Goal: Task Accomplishment & Management: Use online tool/utility

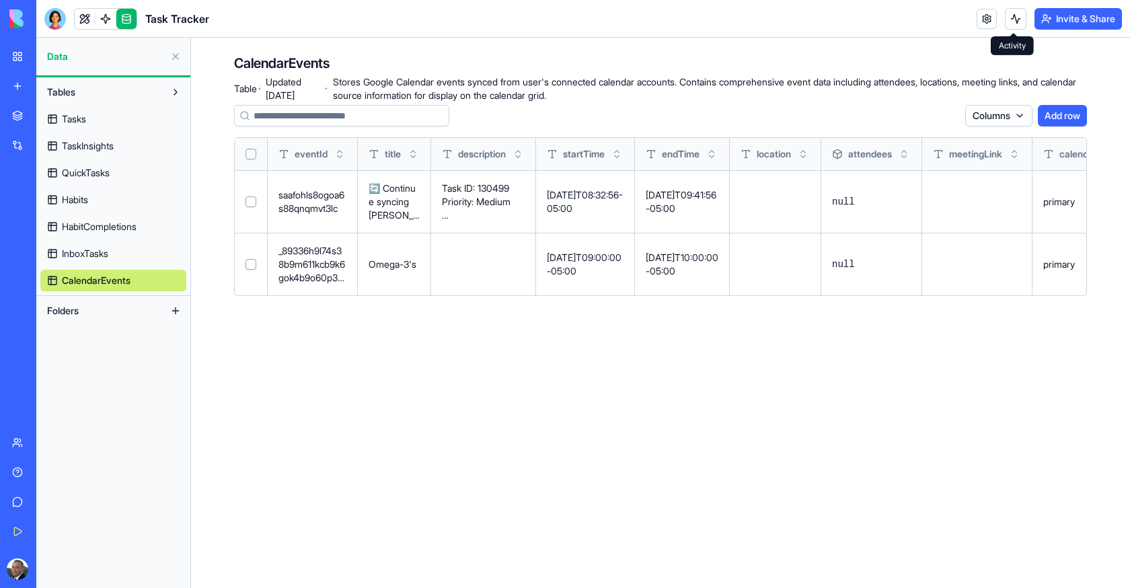
click at [1005, 13] on button at bounding box center [1016, 19] width 22 height 22
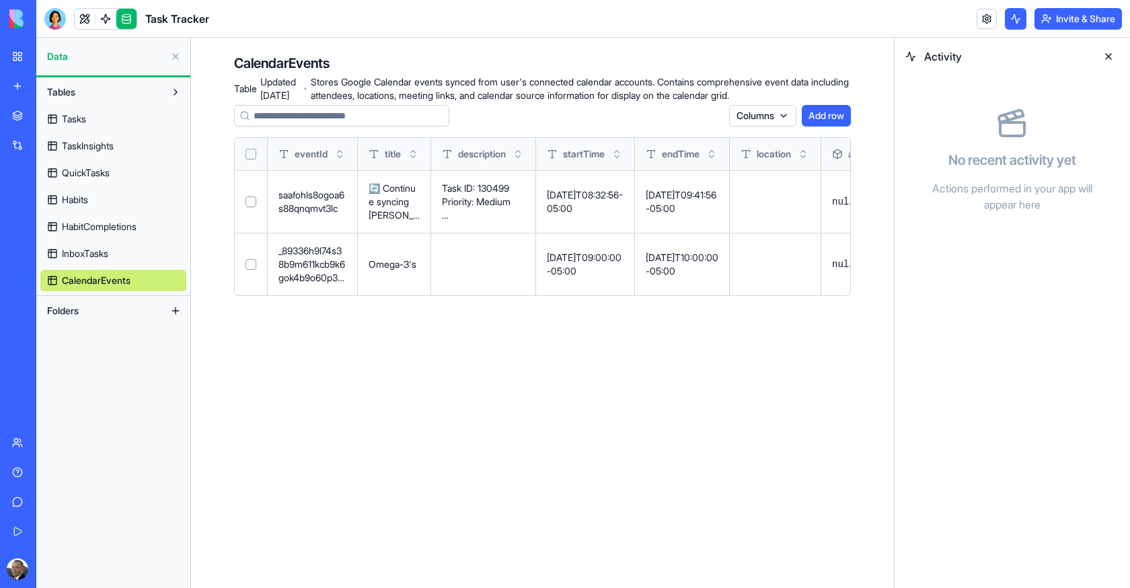
click at [1005, 13] on button at bounding box center [1016, 19] width 22 height 22
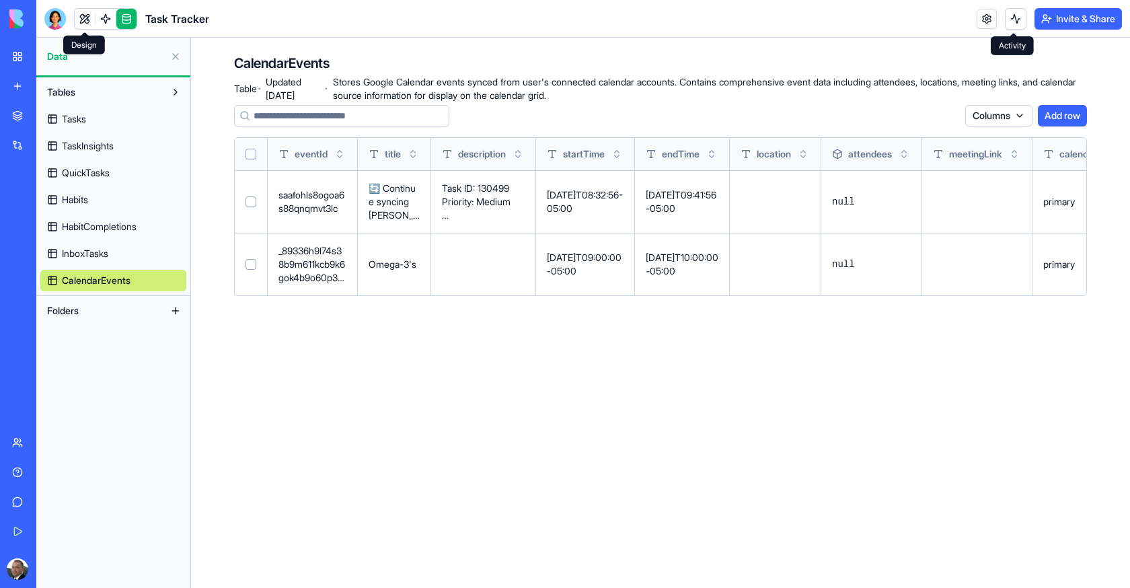
click at [81, 20] on link at bounding box center [85, 19] width 20 height 20
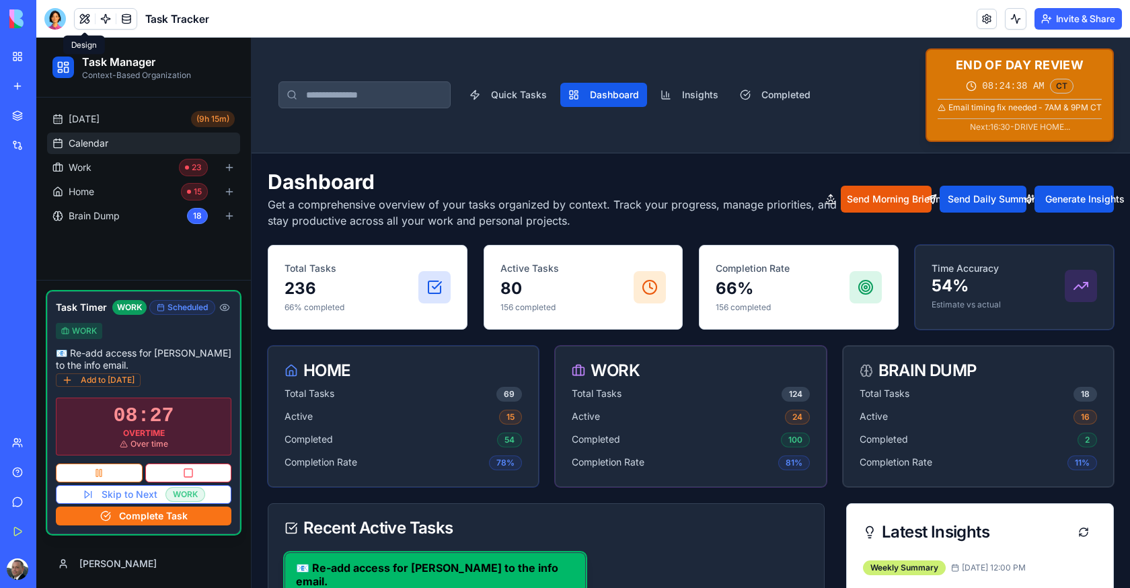
click at [109, 142] on link "Calendar" at bounding box center [143, 144] width 193 height 22
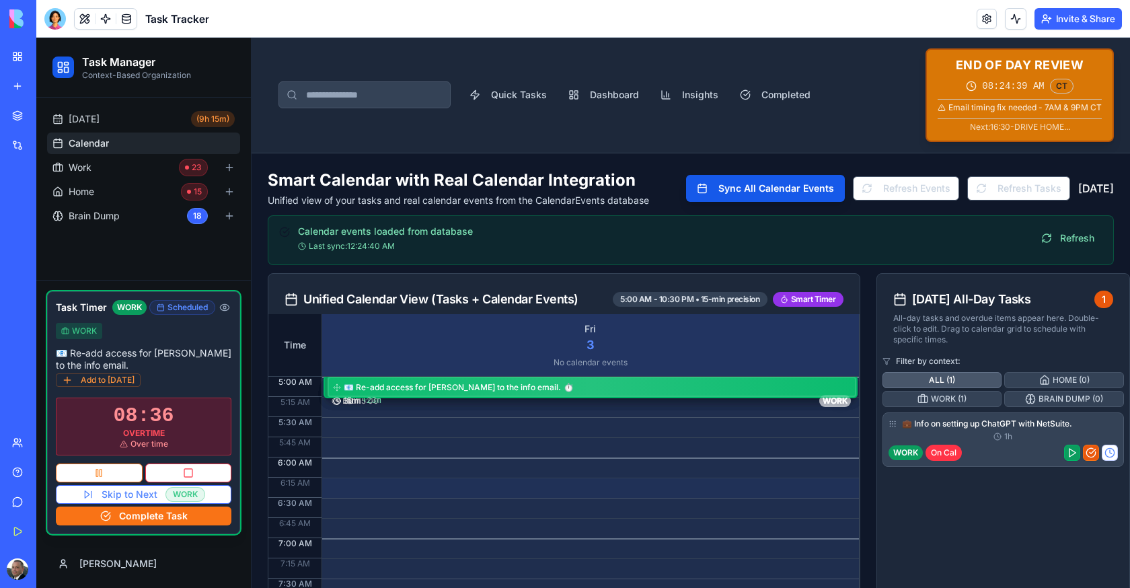
drag, startPoint x: 523, startPoint y: 446, endPoint x: 523, endPoint y: 498, distance: 51.8
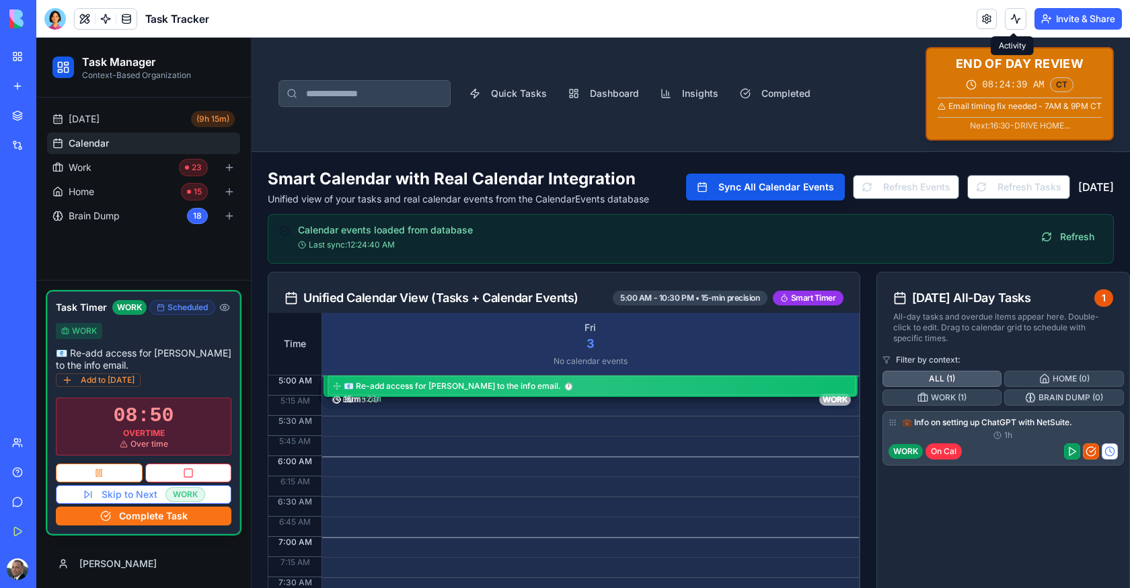
click at [1018, 22] on button at bounding box center [1016, 19] width 22 height 22
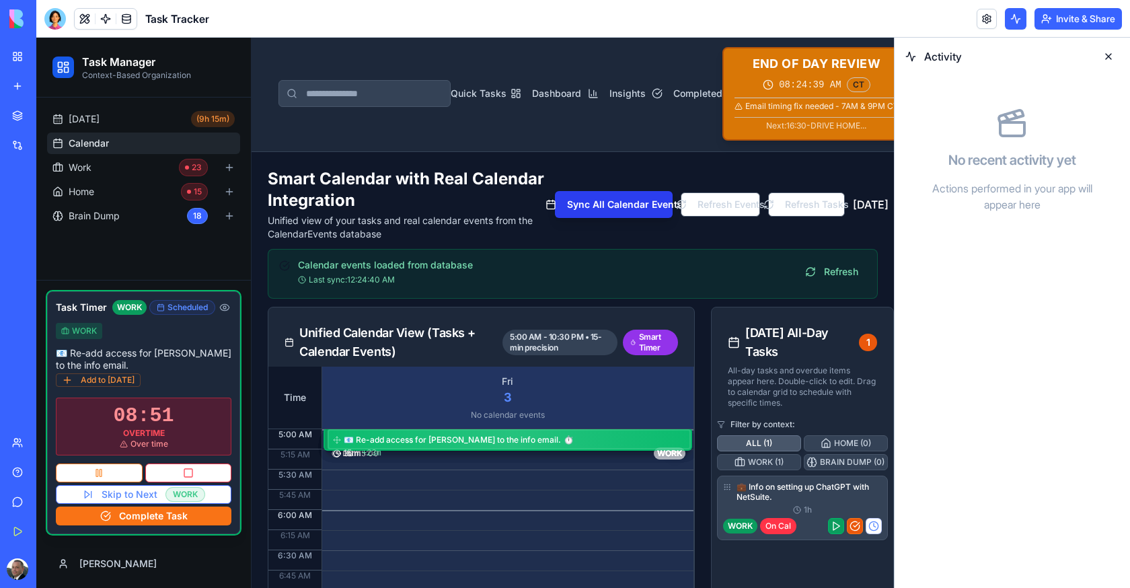
click at [580, 218] on button "Sync All Calendar Events" at bounding box center [613, 204] width 117 height 27
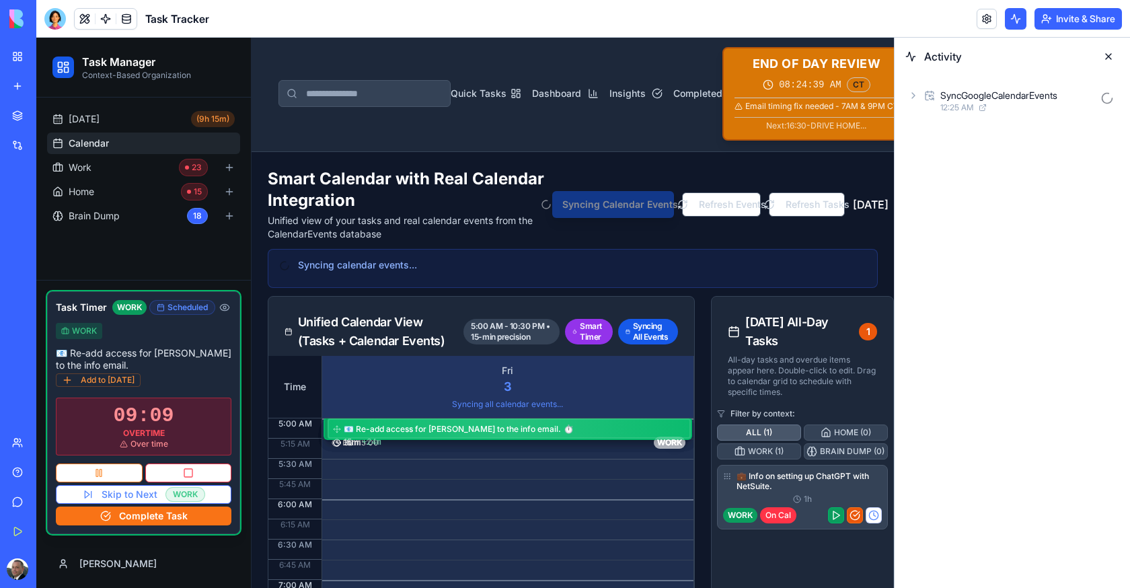
click at [1024, 94] on div "SyncGoogleCalendarEvents" at bounding box center [998, 95] width 117 height 13
click at [993, 155] on div "AgentCall" at bounding box center [983, 154] width 40 height 13
click at [993, 196] on span "12:25 AM" at bounding box center [979, 199] width 33 height 11
click at [1002, 98] on div "Row deleted in CalendarEvents" at bounding box center [1006, 95] width 132 height 13
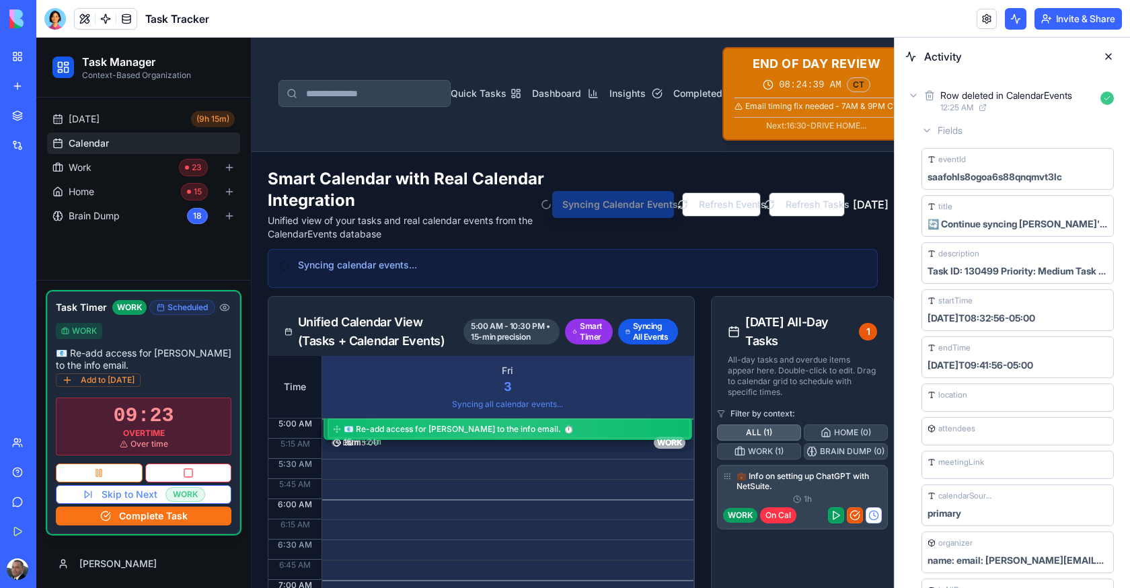
click at [1004, 100] on div "Row deleted in CalendarEvents" at bounding box center [1006, 95] width 132 height 13
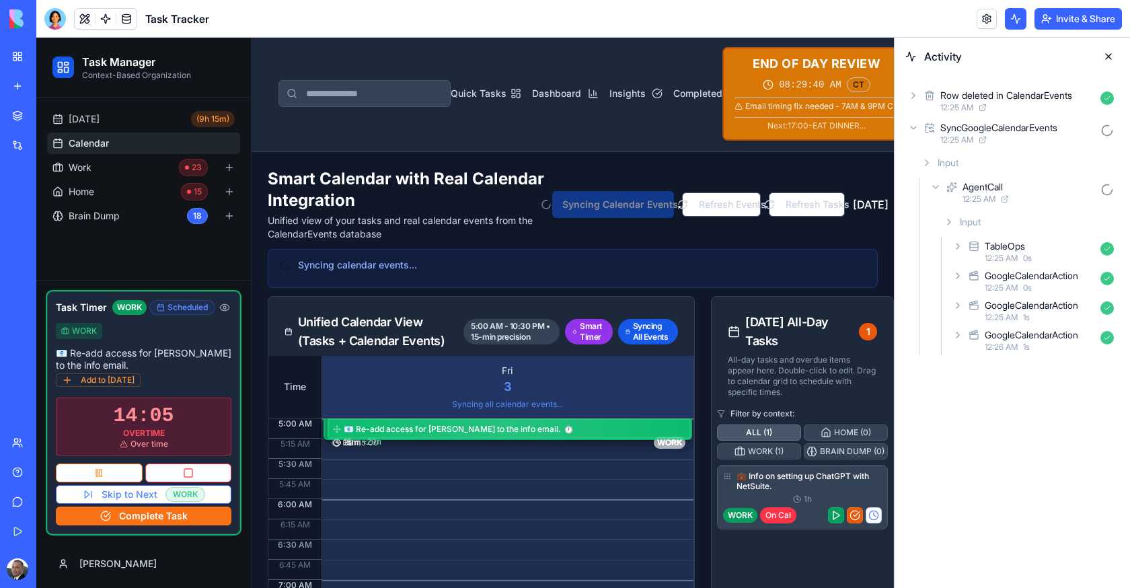
click at [1002, 261] on span "12:25 AM" at bounding box center [1001, 258] width 33 height 11
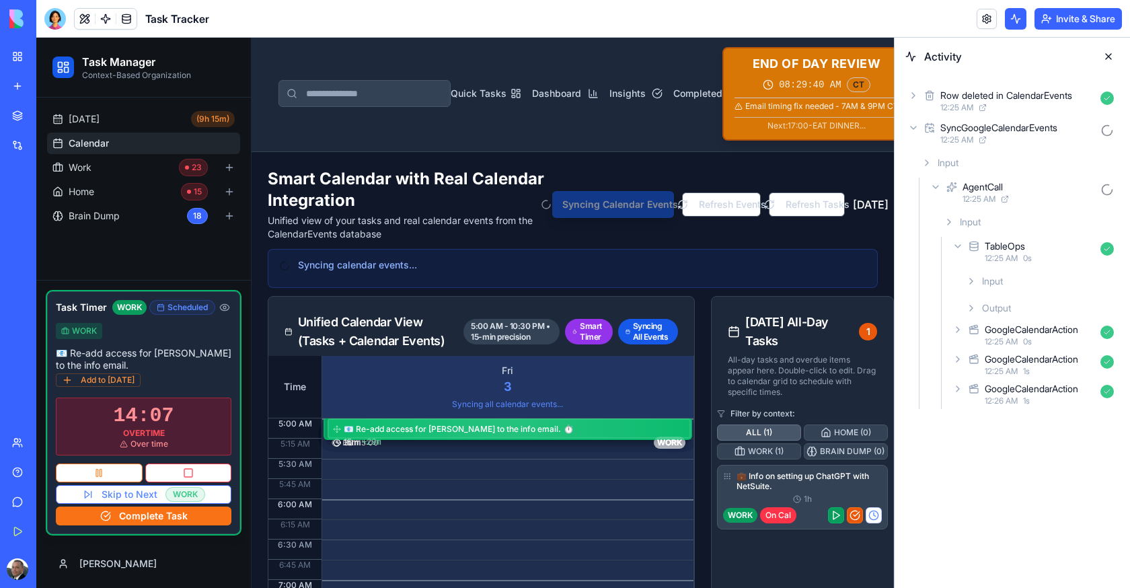
click at [1008, 275] on div "Input" at bounding box center [1040, 281] width 159 height 24
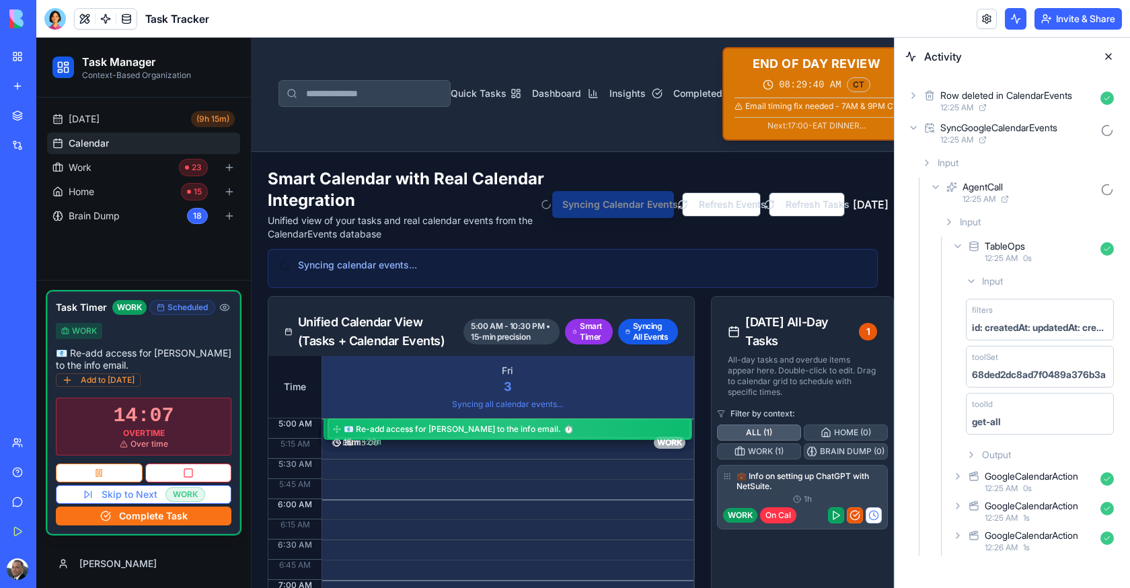
click at [1008, 275] on div "Input" at bounding box center [1040, 281] width 159 height 24
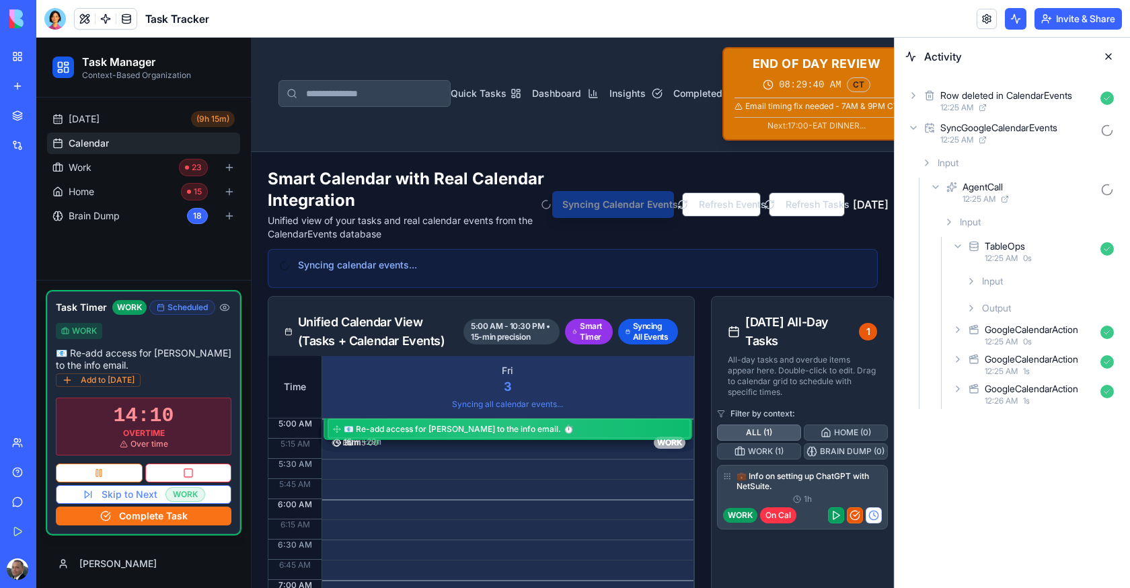
click at [976, 100] on div "Row deleted in CalendarEvents" at bounding box center [1006, 95] width 132 height 13
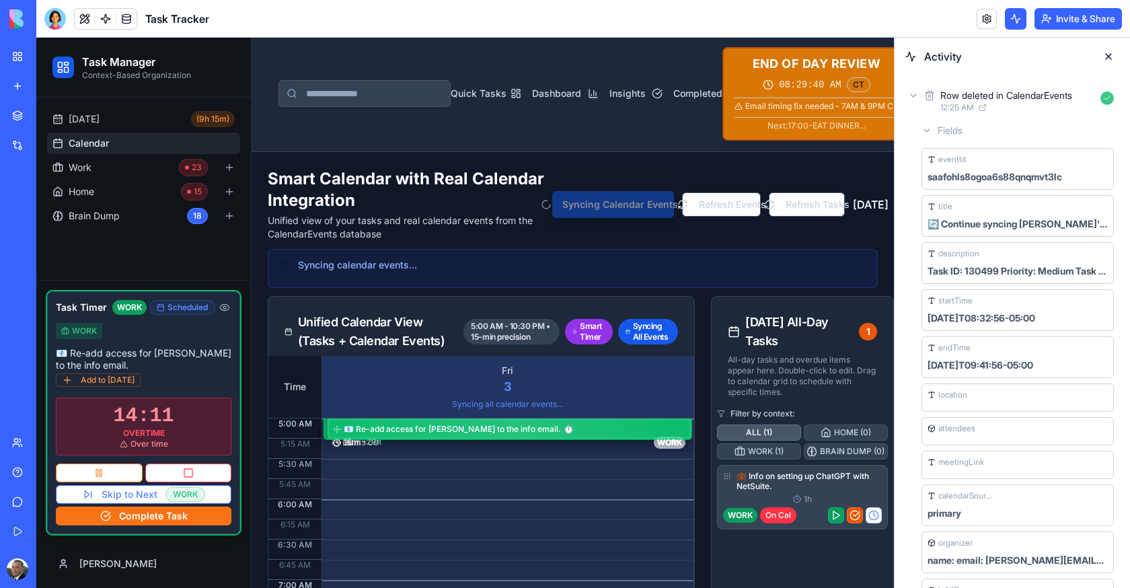
click at [976, 100] on div "Row deleted in CalendarEvents" at bounding box center [1006, 95] width 132 height 13
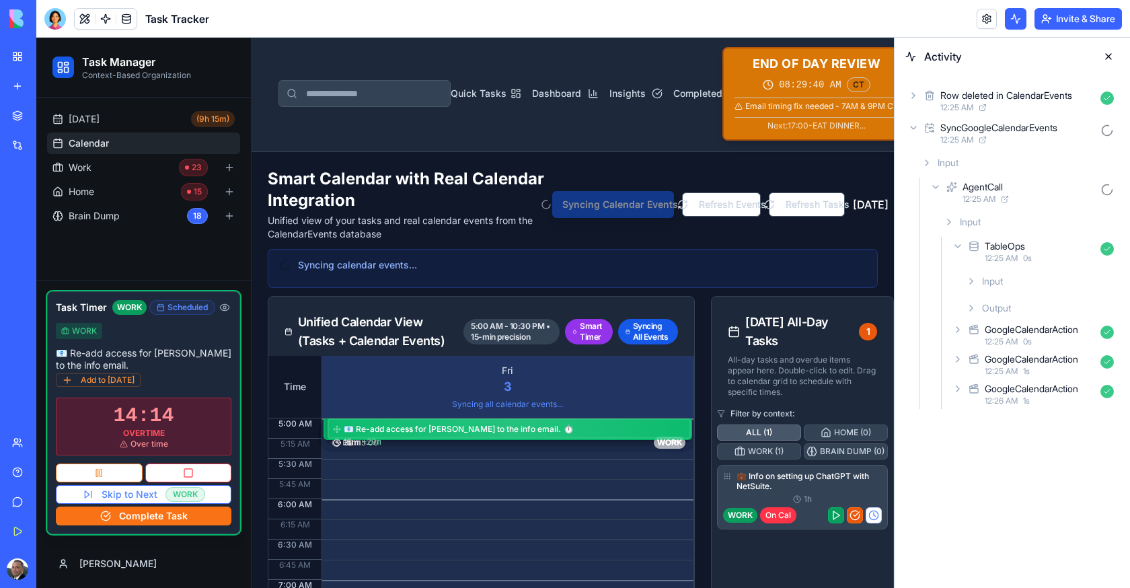
click at [1039, 324] on div "GoogleCalendarAction" at bounding box center [1031, 329] width 93 height 13
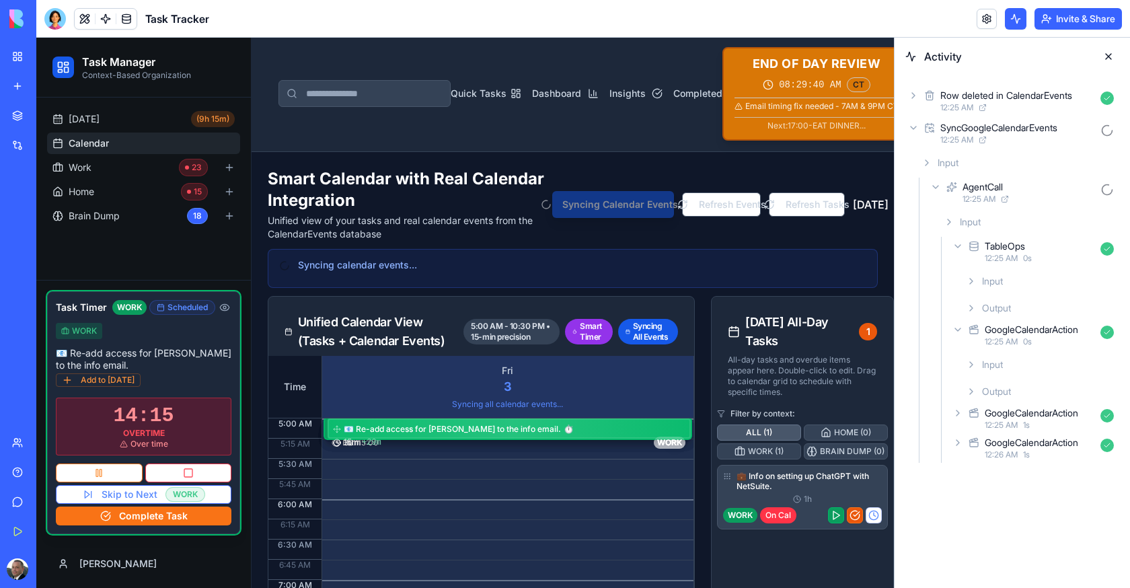
click at [1039, 335] on div "GoogleCalendarAction" at bounding box center [1031, 329] width 93 height 13
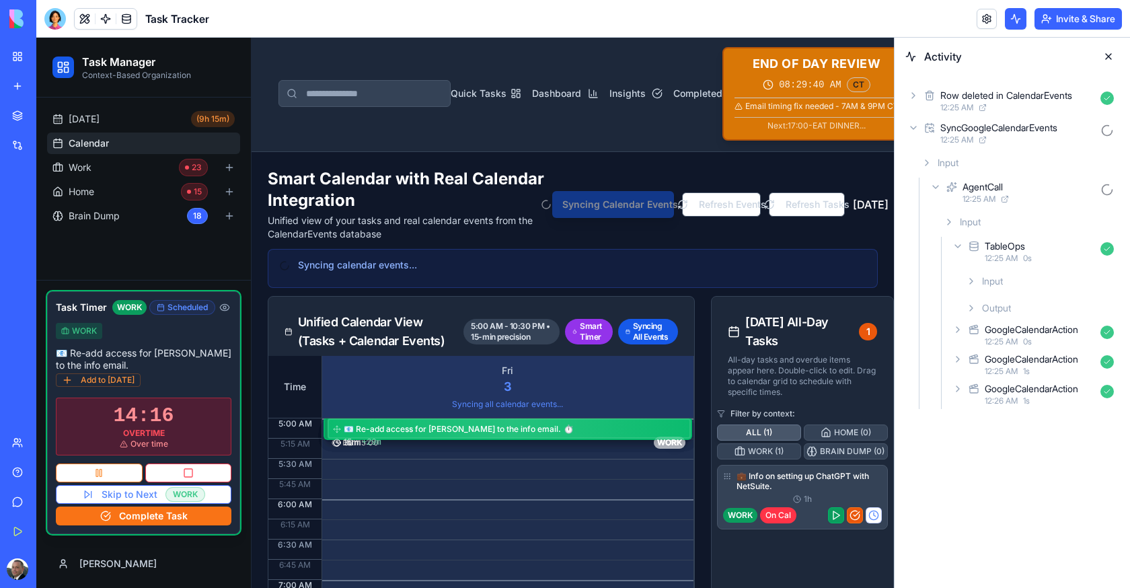
click at [1039, 388] on div "GoogleCalendarAction" at bounding box center [1031, 388] width 93 height 13
click at [1039, 366] on div "12:25 AM 1 s" at bounding box center [1040, 371] width 110 height 11
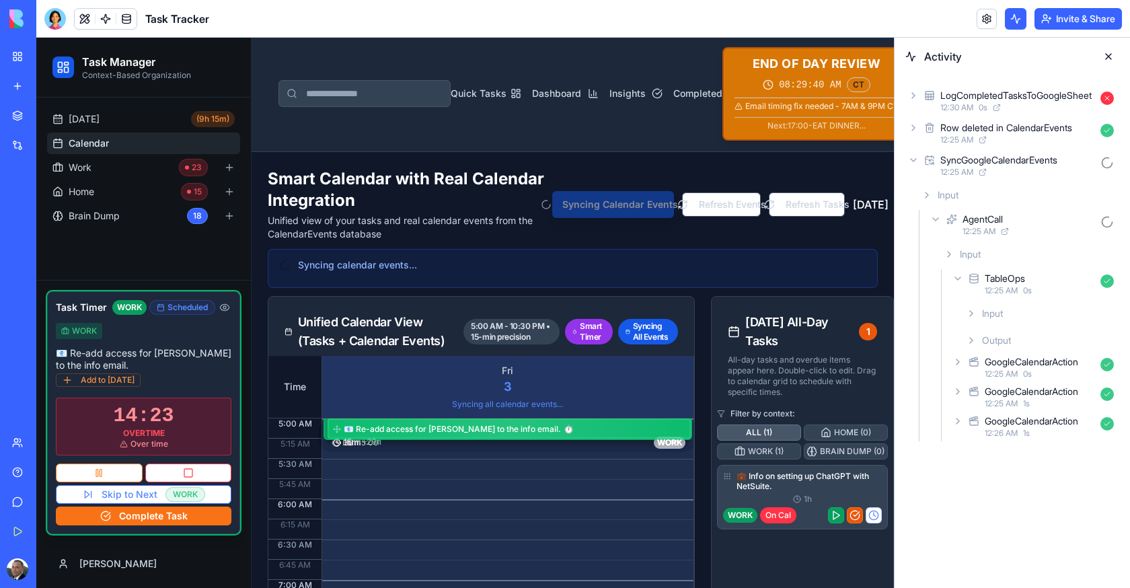
click at [1020, 106] on div "12:30 AM 0 s" at bounding box center [1017, 107] width 155 height 11
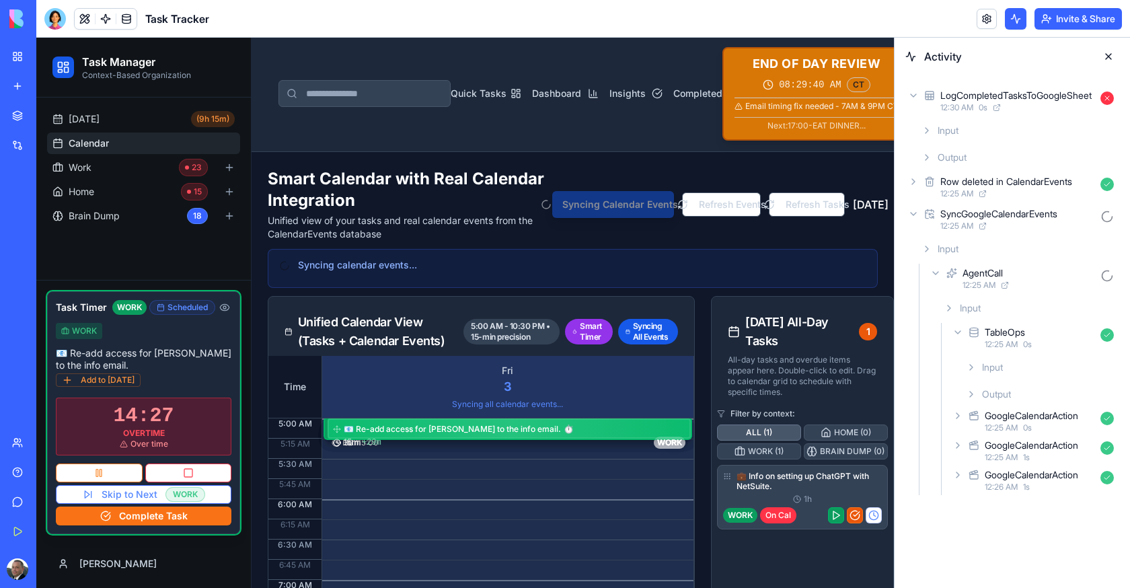
click at [1024, 104] on div "12:30 AM 0 s" at bounding box center [1017, 107] width 155 height 11
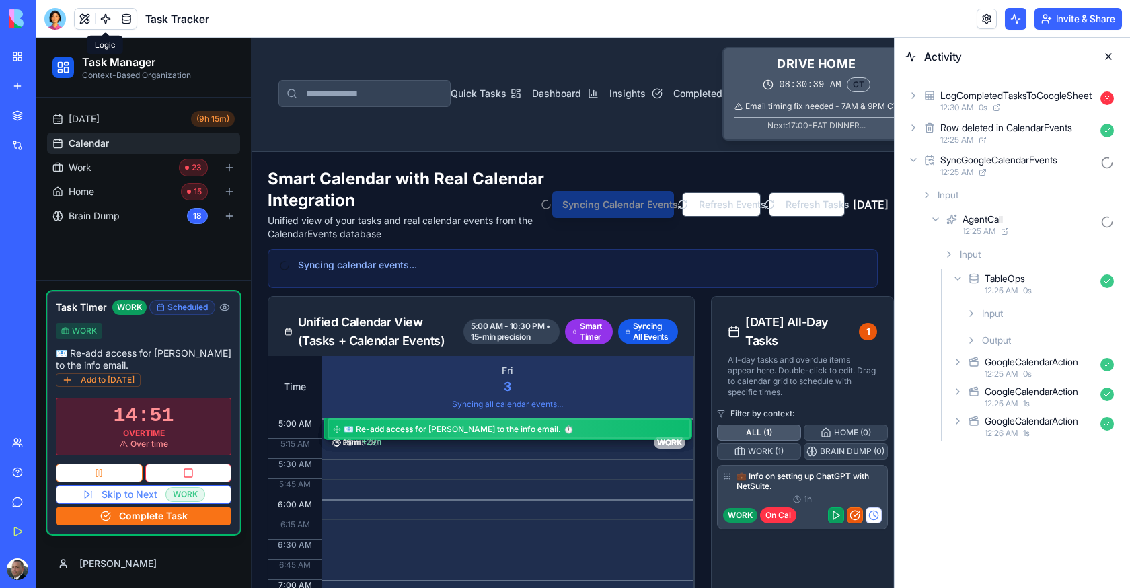
click at [106, 22] on link at bounding box center [106, 19] width 20 height 20
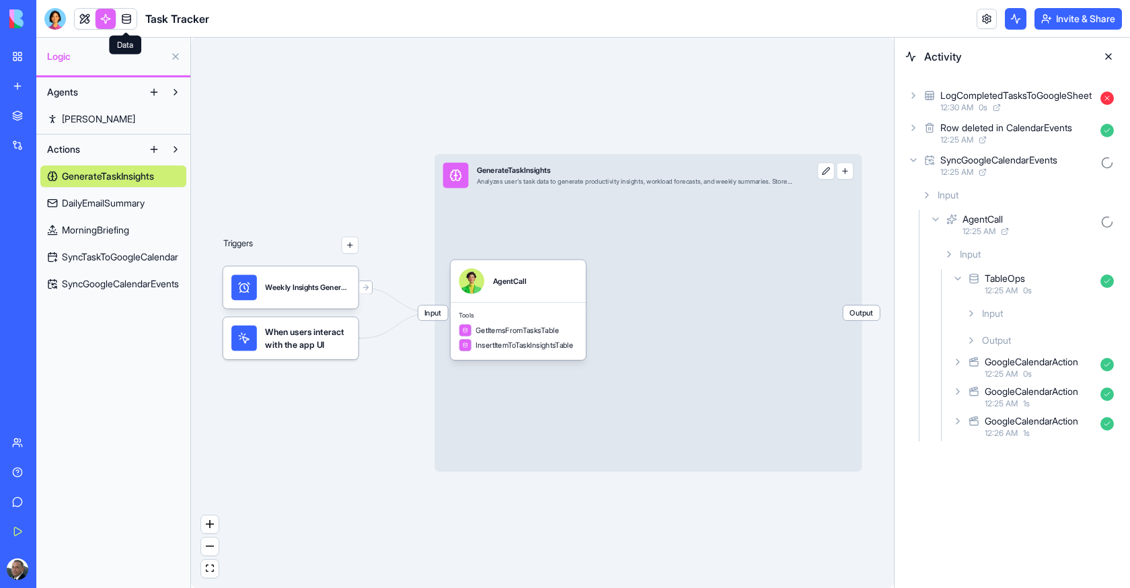
click at [125, 15] on link at bounding box center [126, 19] width 20 height 20
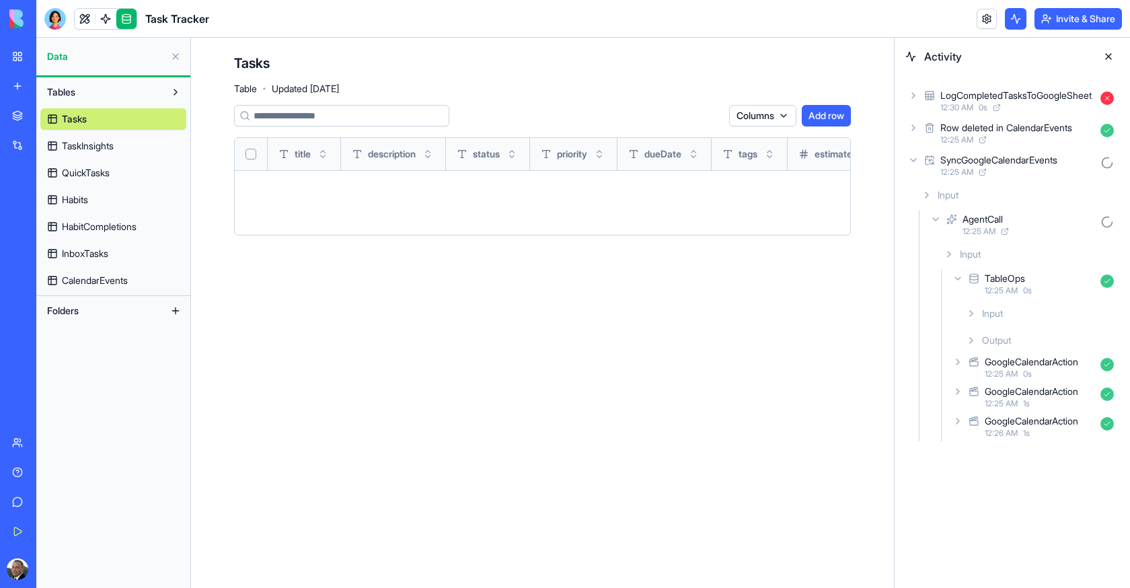
click at [104, 278] on span "CalendarEvents" at bounding box center [95, 280] width 66 height 13
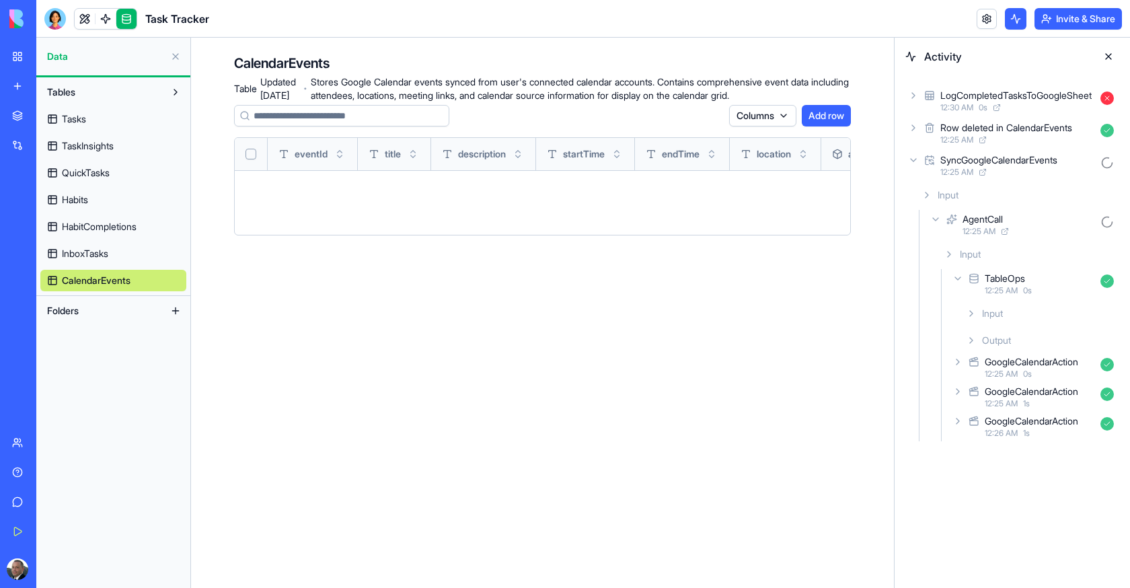
click at [956, 284] on div "TableOps 12:25 AM 0 s" at bounding box center [1035, 284] width 170 height 30
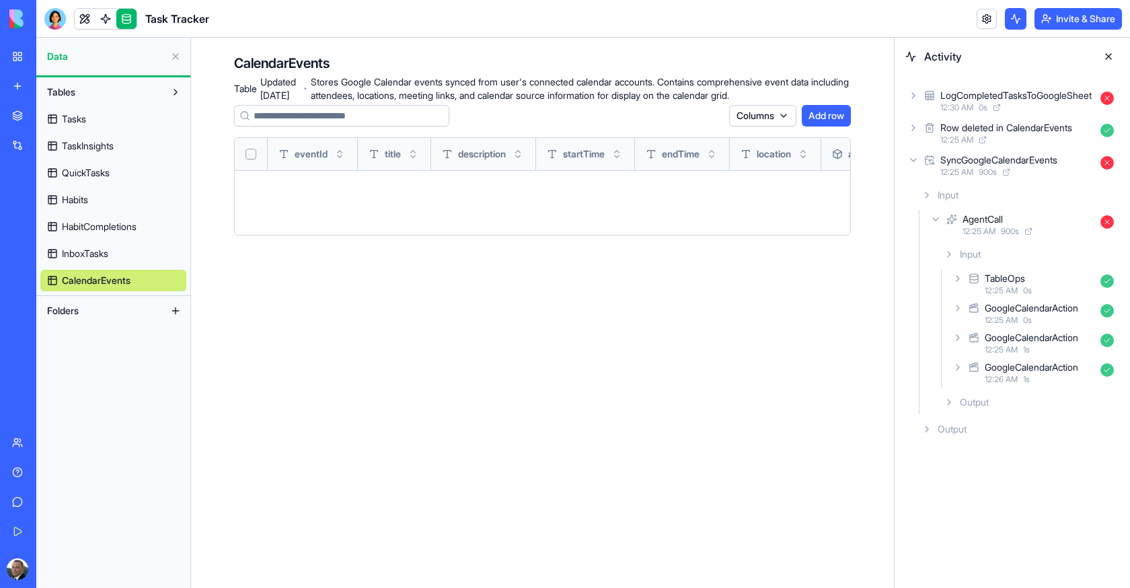
click at [993, 217] on div "AgentCall" at bounding box center [983, 219] width 40 height 13
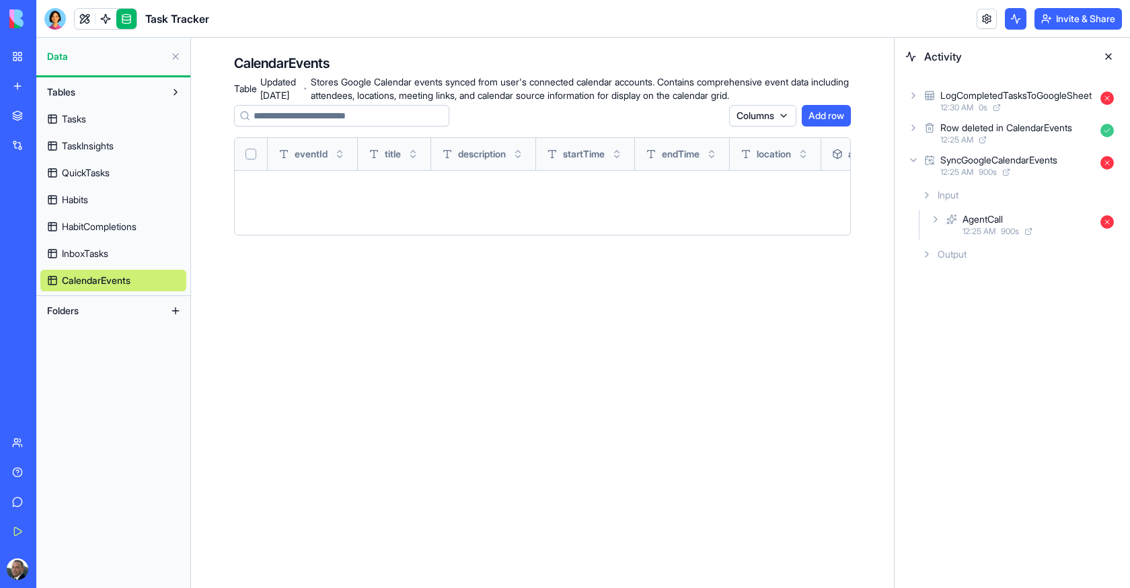
click at [954, 202] on div "Input" at bounding box center [1017, 195] width 203 height 24
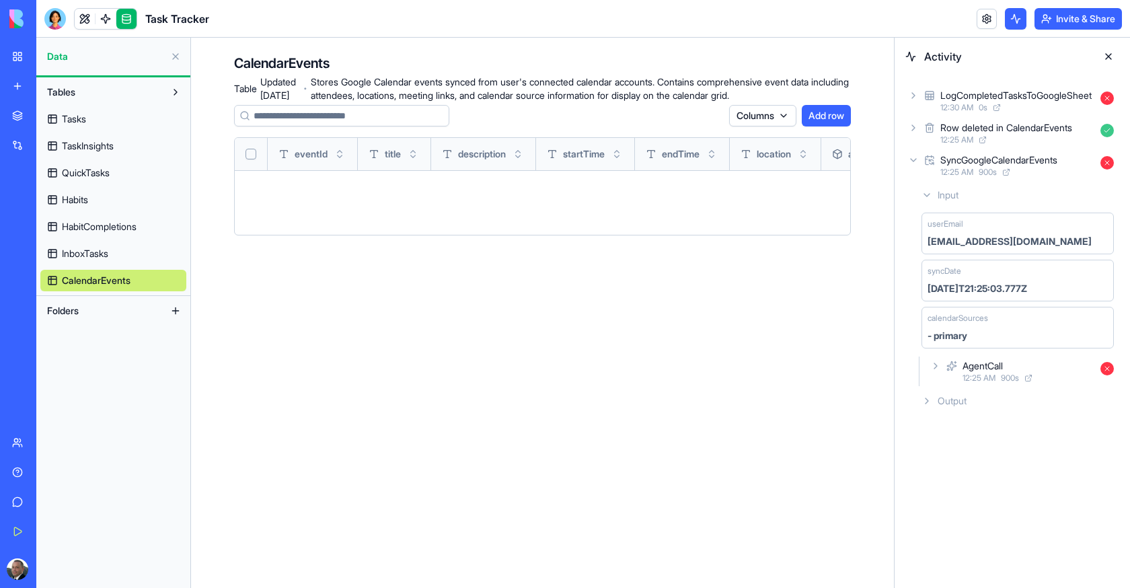
click at [956, 195] on span "Input" at bounding box center [948, 194] width 21 height 13
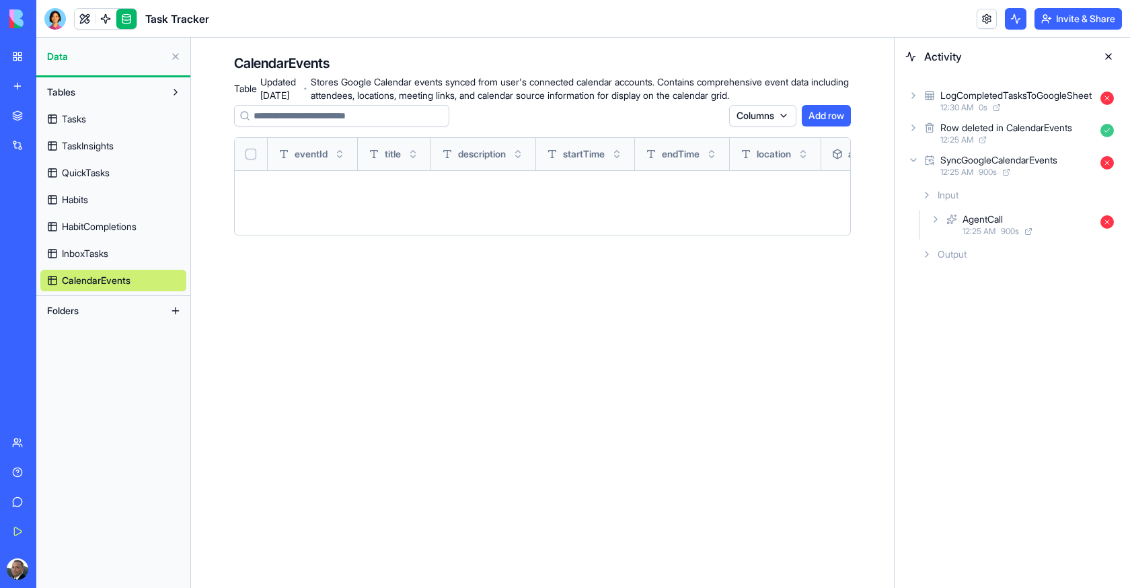
click at [964, 227] on span "12:25 AM" at bounding box center [979, 231] width 33 height 11
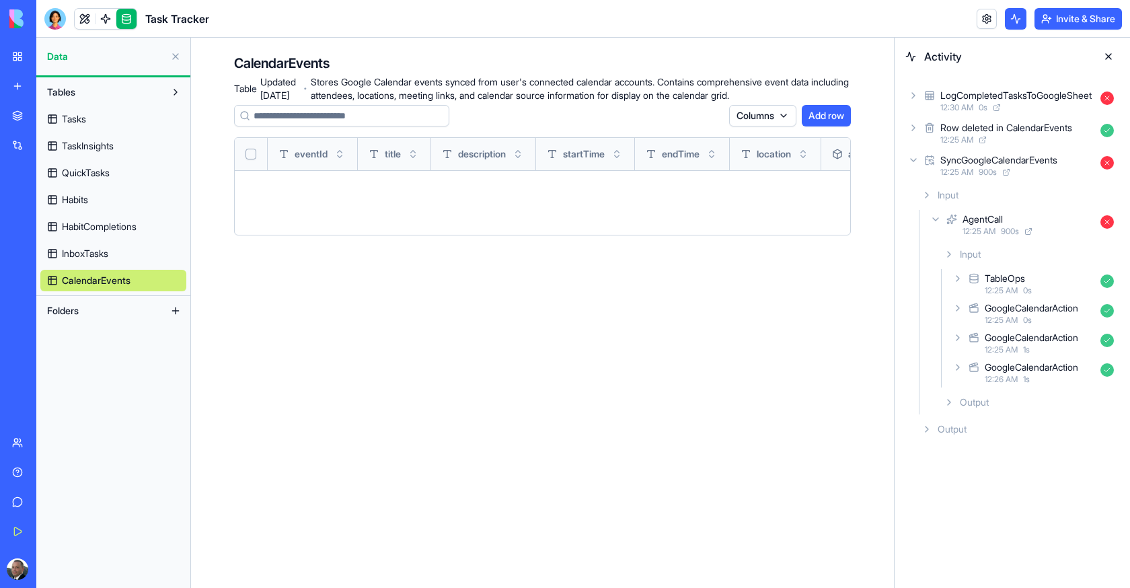
click at [991, 402] on div "Output" at bounding box center [1028, 402] width 181 height 24
click at [112, 20] on link at bounding box center [106, 19] width 20 height 20
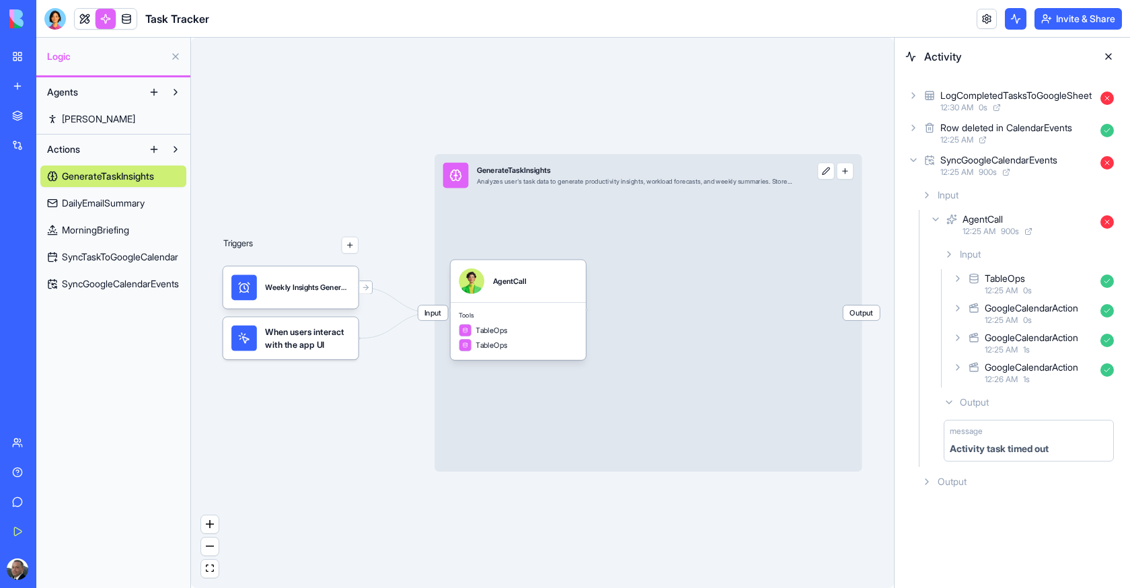
click at [114, 307] on div "Agents [PERSON_NAME] Actions GenerateTaskInsights DailyEmailSummary MorningBrie…" at bounding box center [113, 332] width 154 height 511
click at [125, 290] on link "SyncGoogleCalendarEvents" at bounding box center [113, 284] width 146 height 22
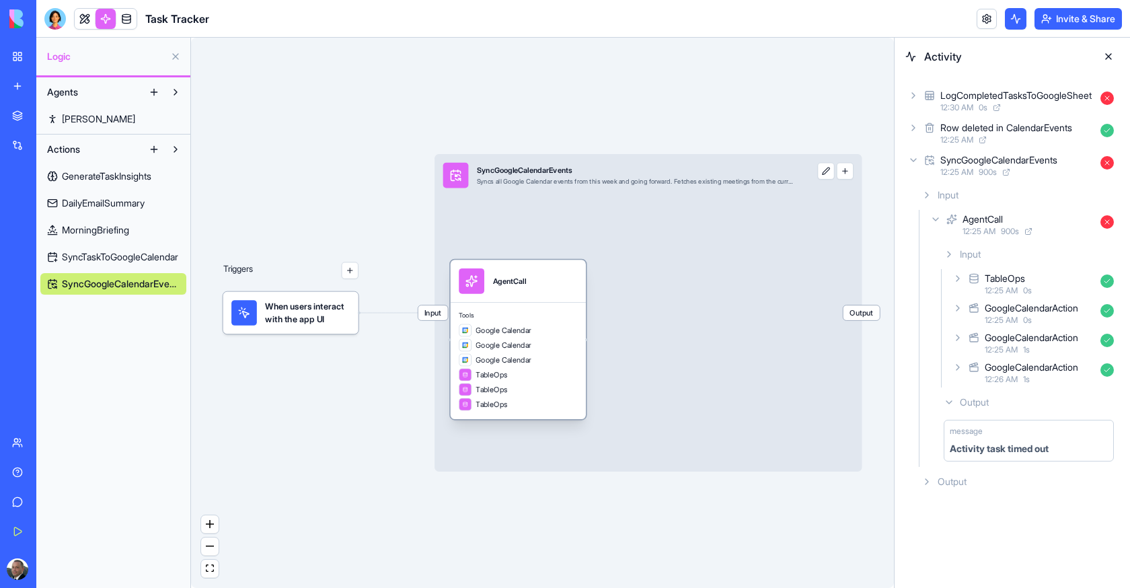
click at [492, 374] on span "TableOps" at bounding box center [492, 374] width 32 height 11
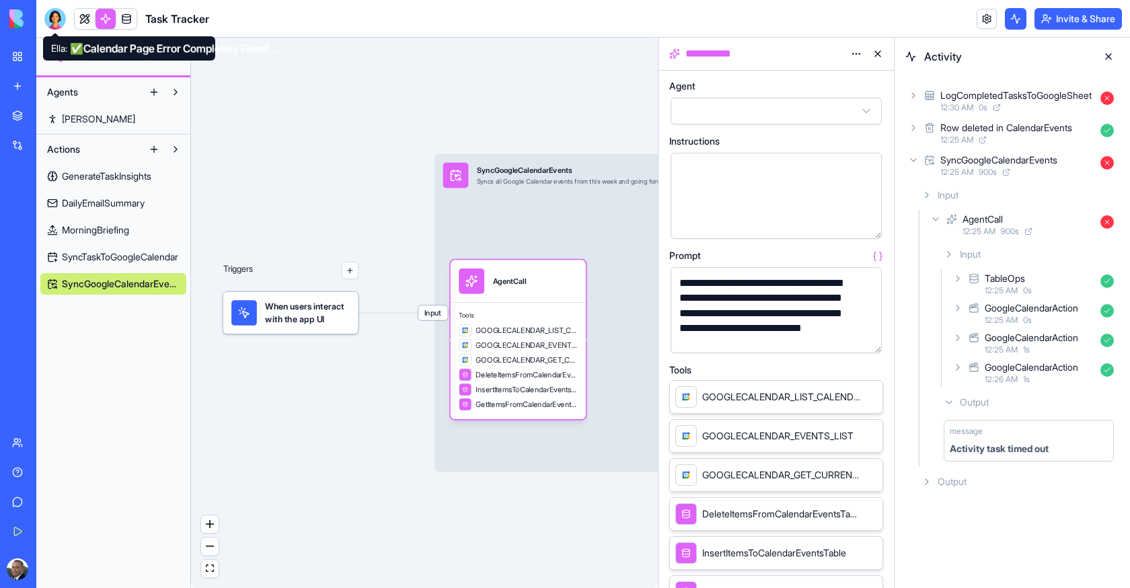
click at [65, 18] on div at bounding box center [55, 19] width 22 height 22
click at [157, 295] on div "Actions GenerateTaskInsights DailyEmailSummary MorningBriefing SyncTaskToGoogle…" at bounding box center [113, 217] width 154 height 164
click at [147, 289] on span "SyncGoogleCalendarEvents" at bounding box center [121, 283] width 118 height 13
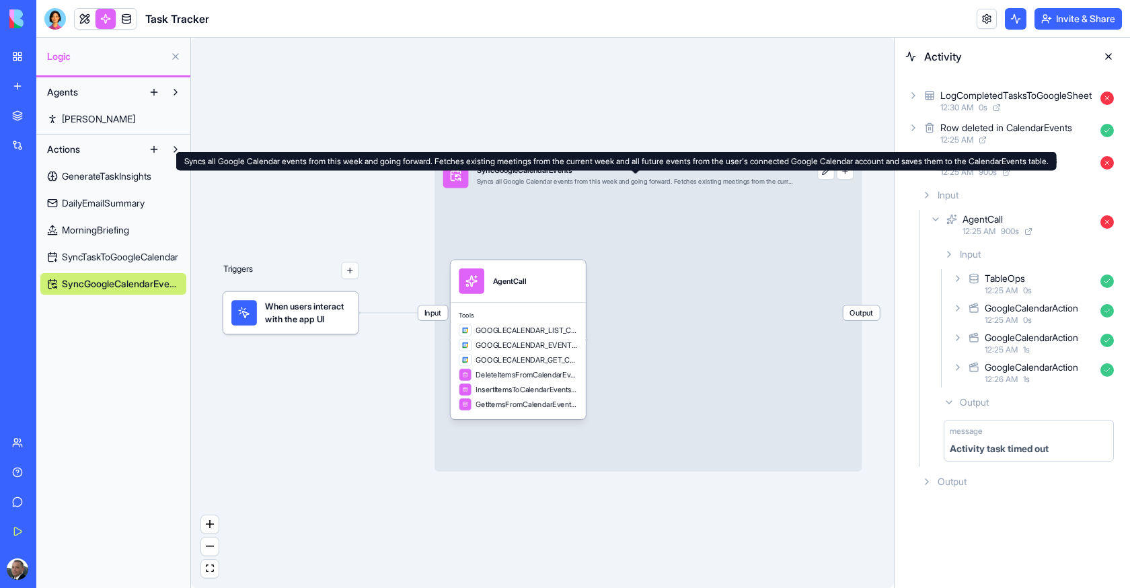
click at [537, 184] on div "Syncs all Google Calendar events from this week and going forward. Fetches exis…" at bounding box center [635, 182] width 317 height 9
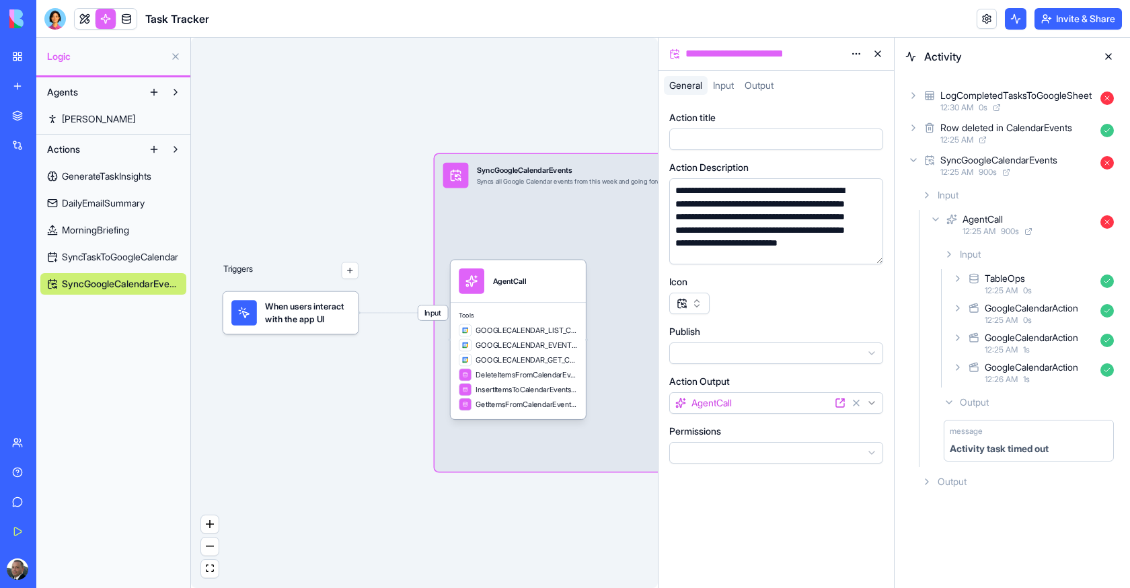
click at [751, 50] on div "**********" at bounding box center [764, 54] width 163 height 16
copy div "**********"
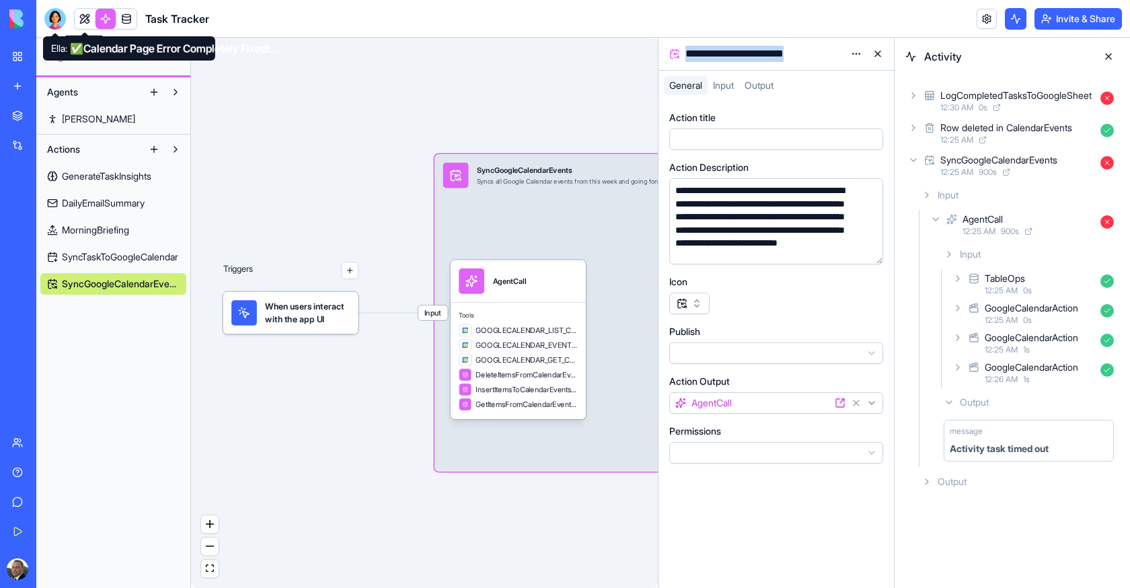
click at [59, 14] on div at bounding box center [55, 19] width 22 height 22
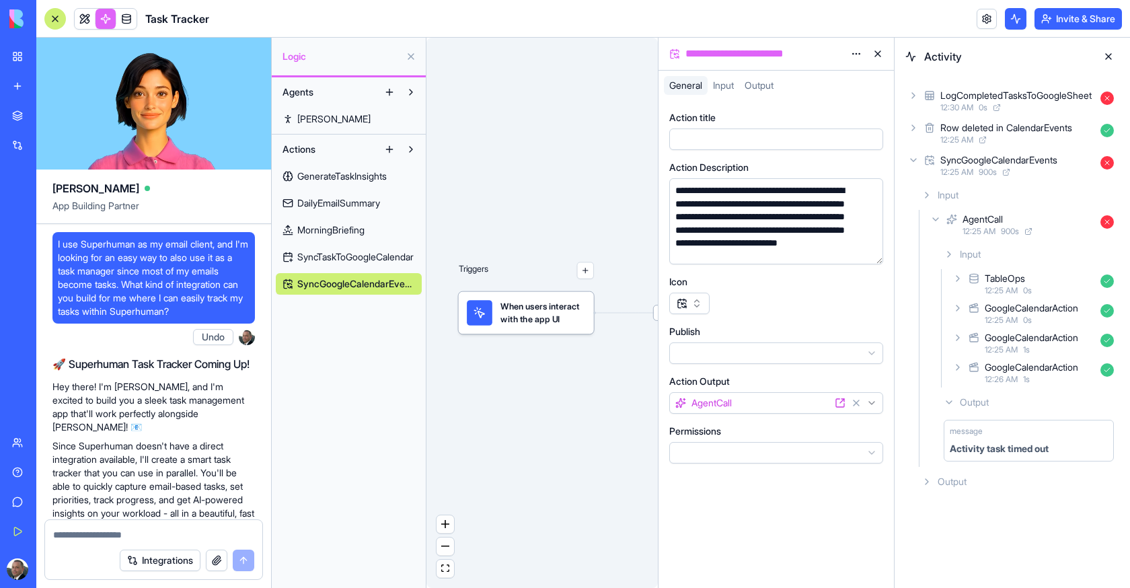
scroll to position [230904, 0]
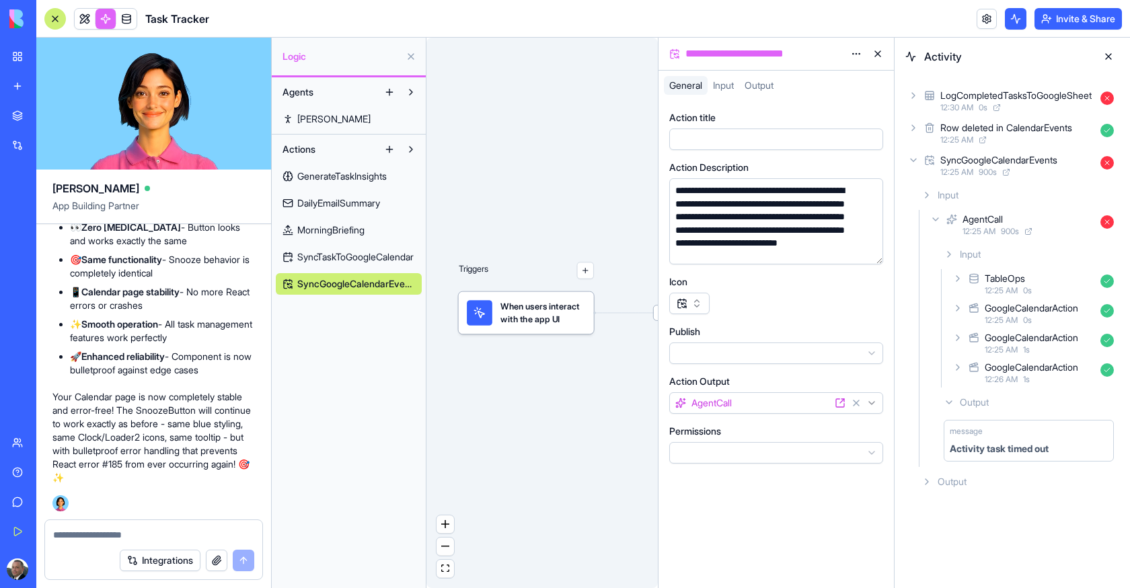
click at [110, 535] on textarea at bounding box center [153, 534] width 201 height 13
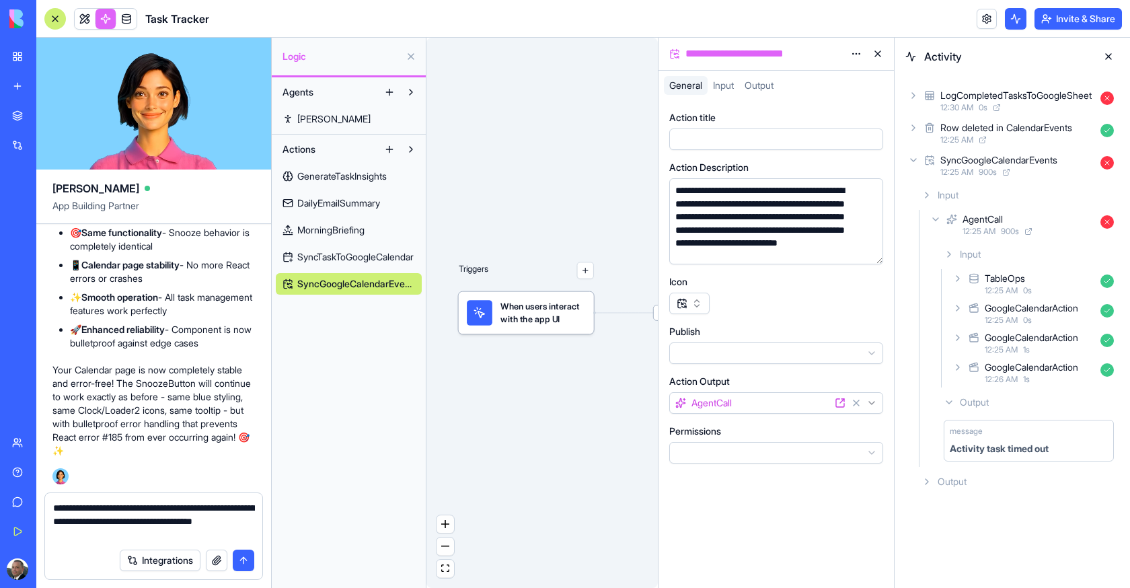
click at [141, 534] on textarea "**********" at bounding box center [154, 521] width 202 height 40
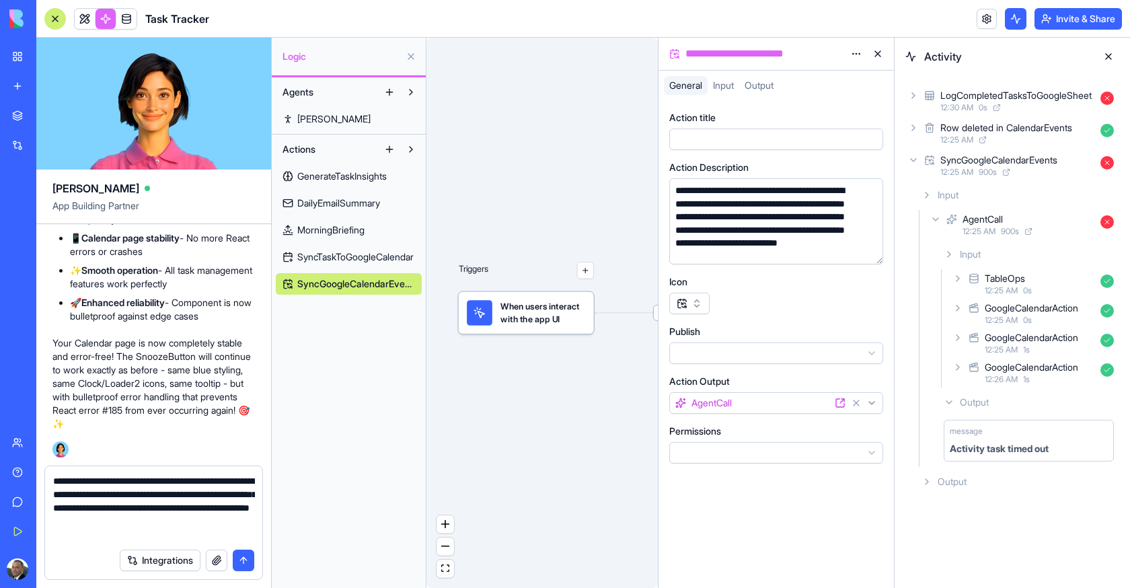
click at [874, 254] on button "button" at bounding box center [870, 251] width 22 height 22
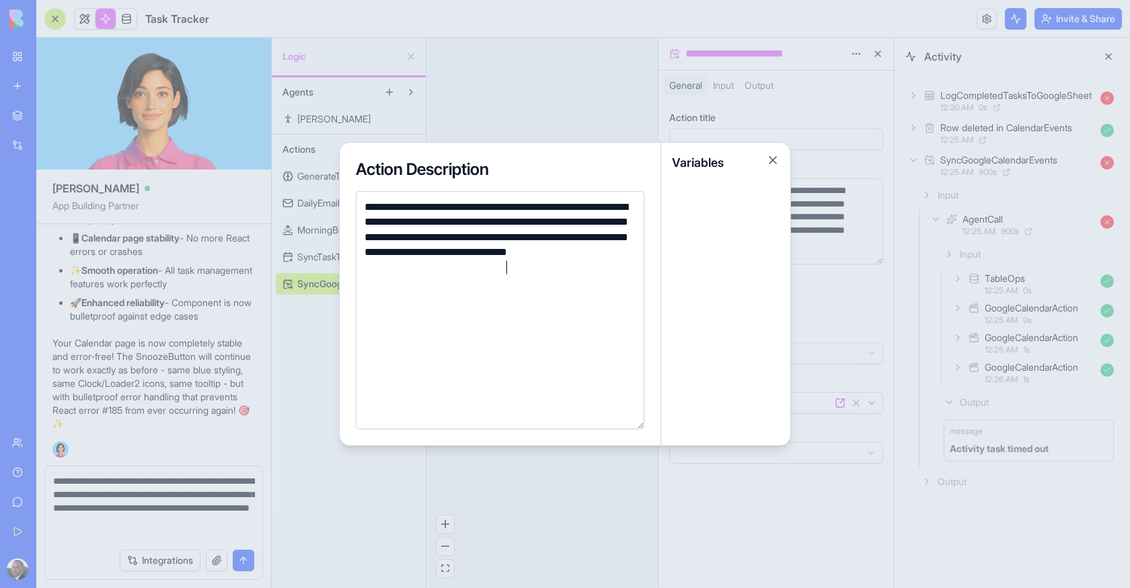
click at [833, 209] on div at bounding box center [565, 294] width 1130 height 588
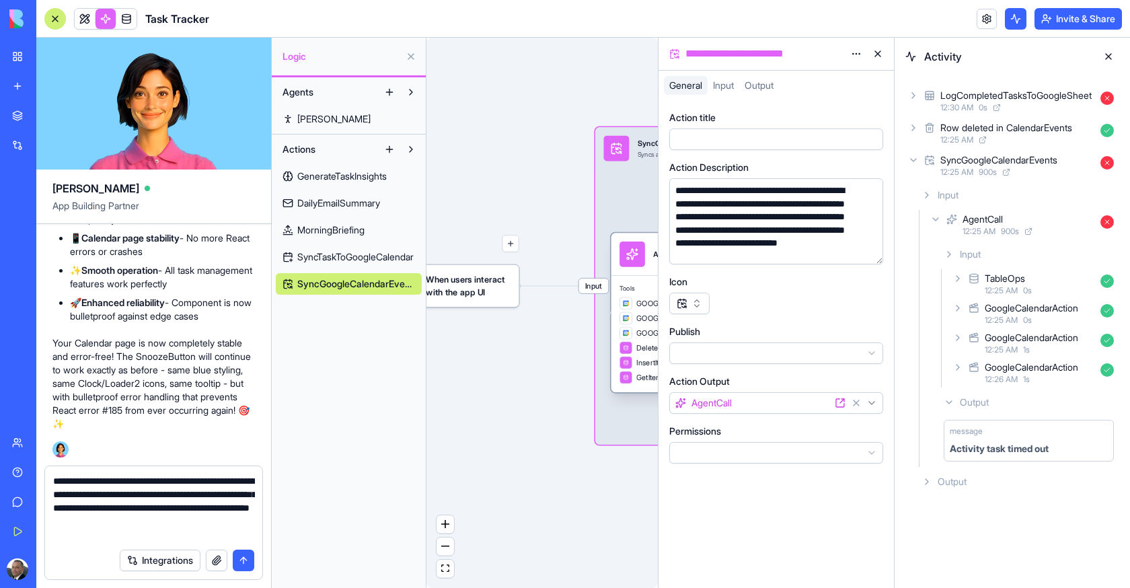
click at [635, 262] on div at bounding box center [633, 254] width 26 height 26
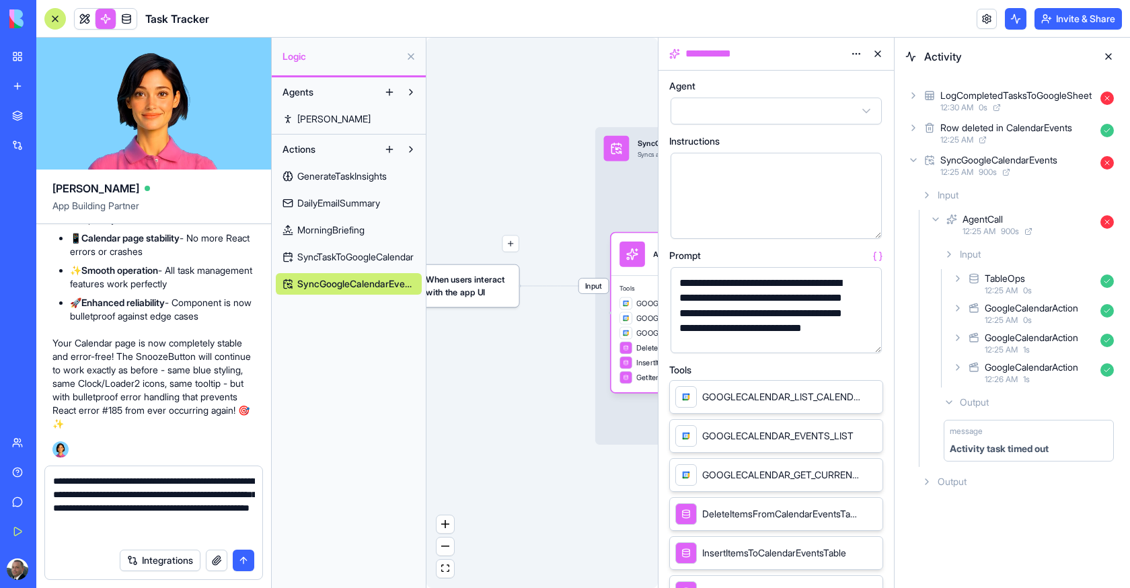
click at [864, 336] on button "button" at bounding box center [869, 340] width 22 height 22
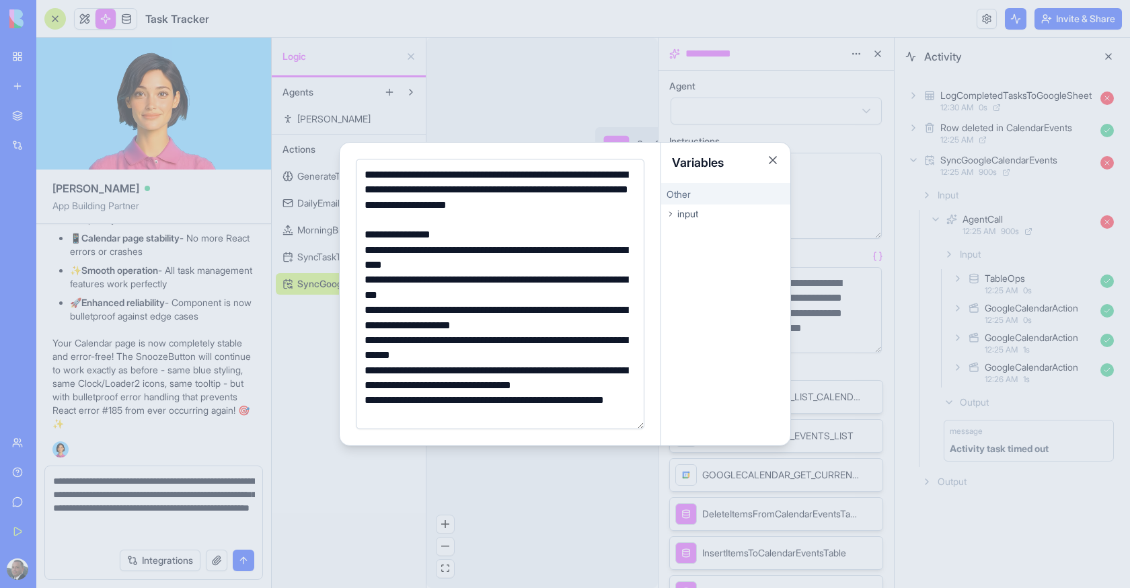
click at [224, 495] on div at bounding box center [565, 294] width 1130 height 588
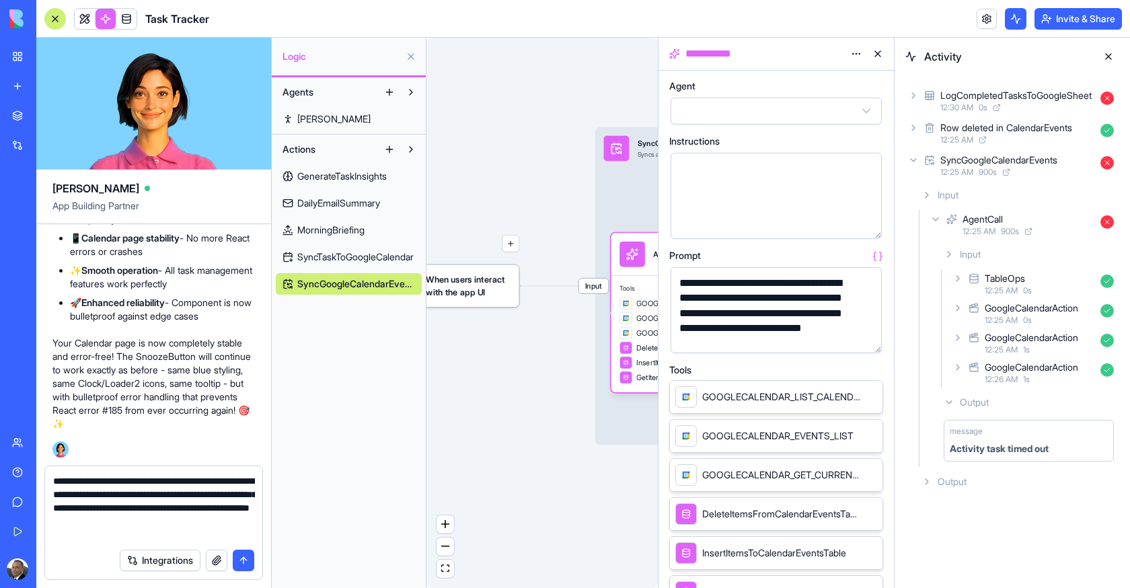
click at [180, 536] on textarea "**********" at bounding box center [154, 507] width 202 height 67
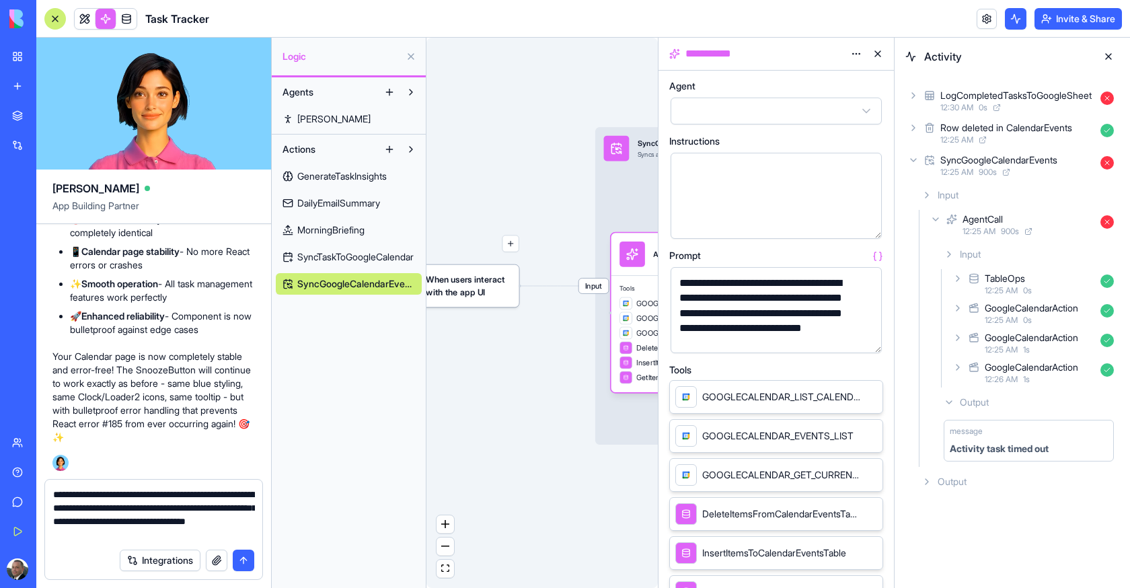
type textarea "**********"
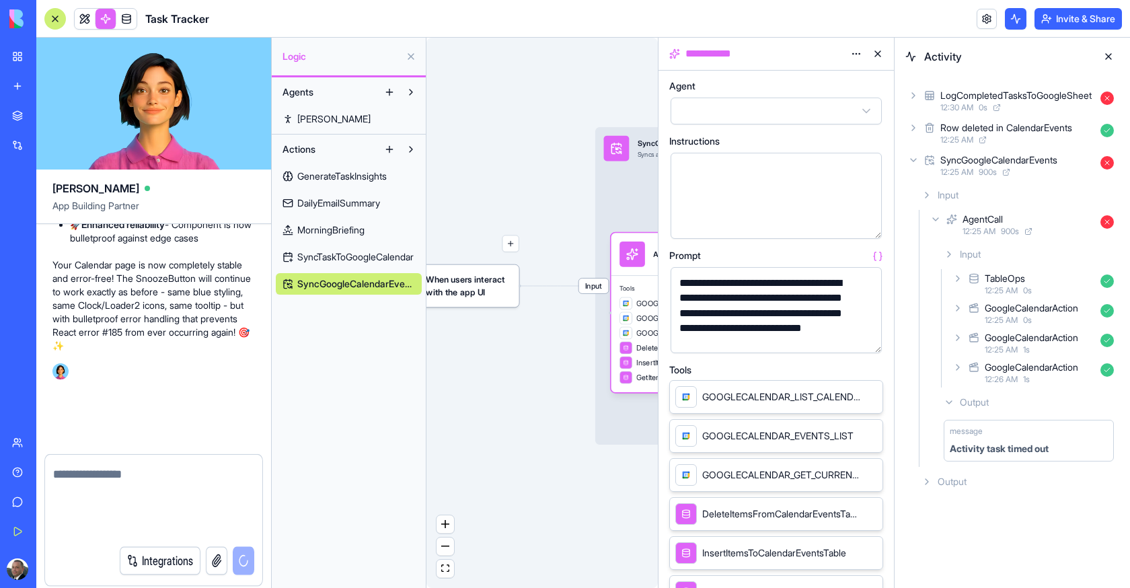
scroll to position [231008, 0]
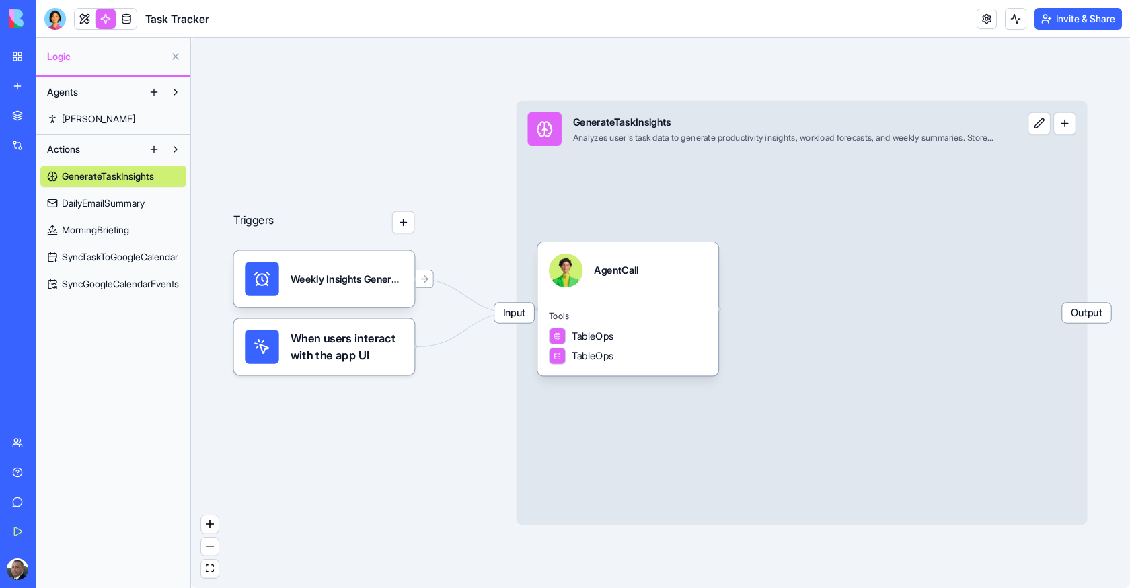
click at [134, 297] on div "Actions GenerateTaskInsights DailyEmailSummary MorningBriefing SyncTaskToGoogle…" at bounding box center [113, 217] width 154 height 164
click at [135, 287] on span "SyncGoogleCalendarEvents" at bounding box center [120, 283] width 117 height 13
